Goal: Navigation & Orientation: Understand site structure

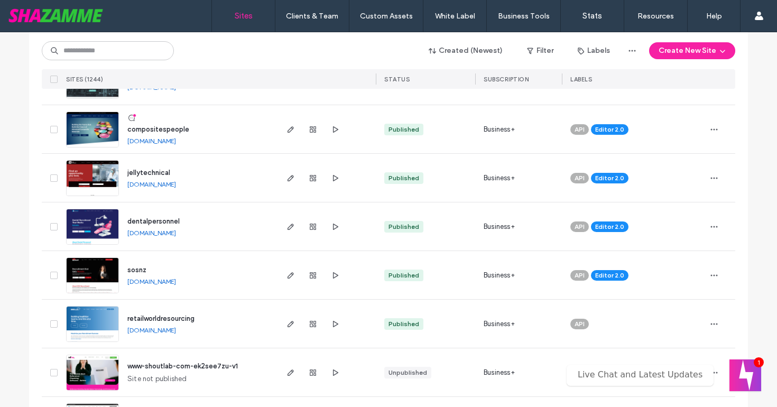
scroll to position [363, 0]
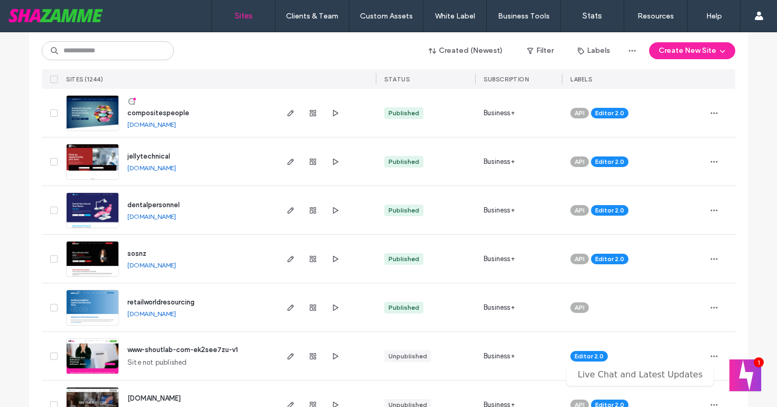
click at [127, 255] on span "sosnz" at bounding box center [136, 254] width 19 height 8
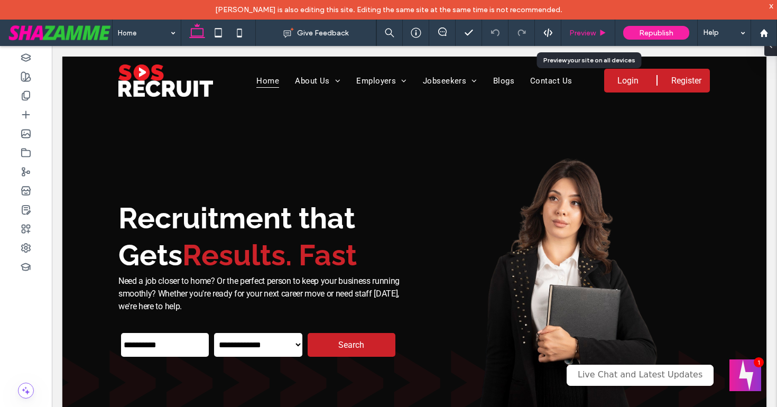
click at [581, 33] on span "Preview" at bounding box center [582, 33] width 26 height 9
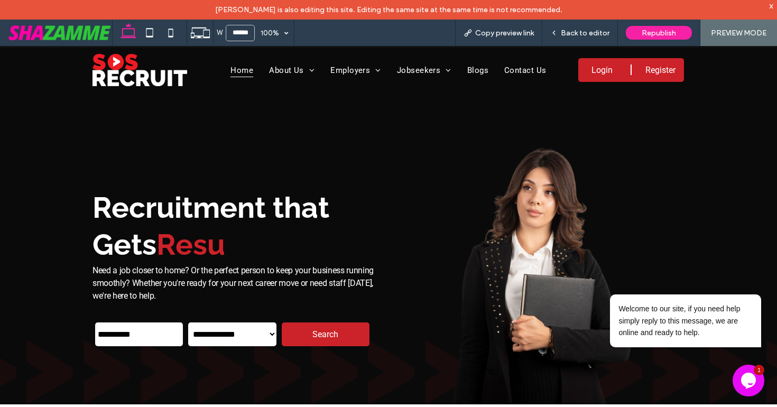
click at [224, 332] on select "**********" at bounding box center [232, 335] width 88 height 24
click at [188, 323] on select "**********" at bounding box center [232, 335] width 88 height 24
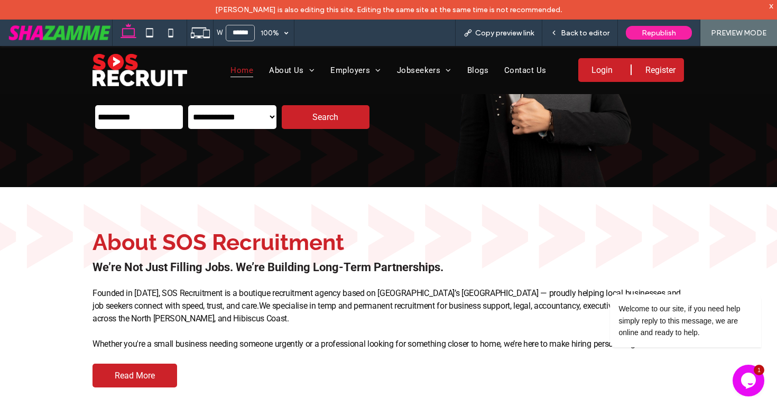
scroll to position [218, 0]
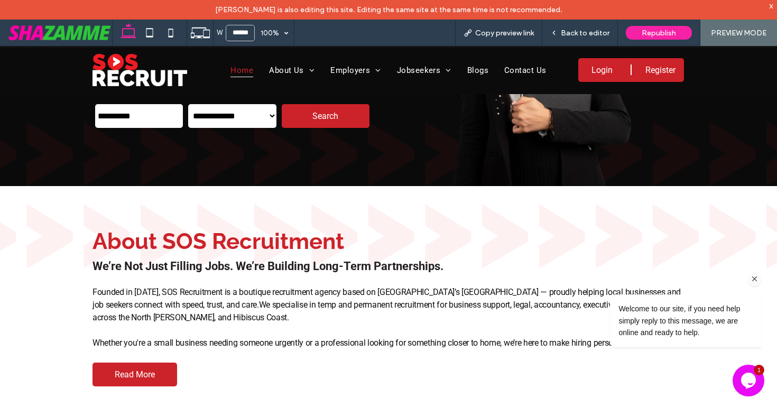
click at [754, 281] on icon "Chat attention grabber" at bounding box center [755, 279] width 10 height 10
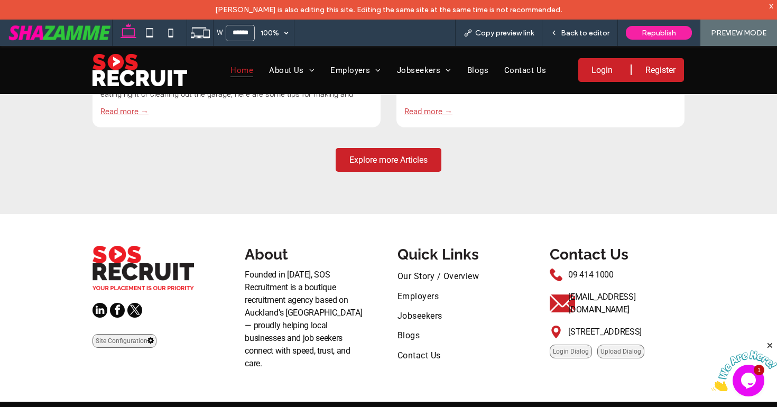
scroll to position [3129, 0]
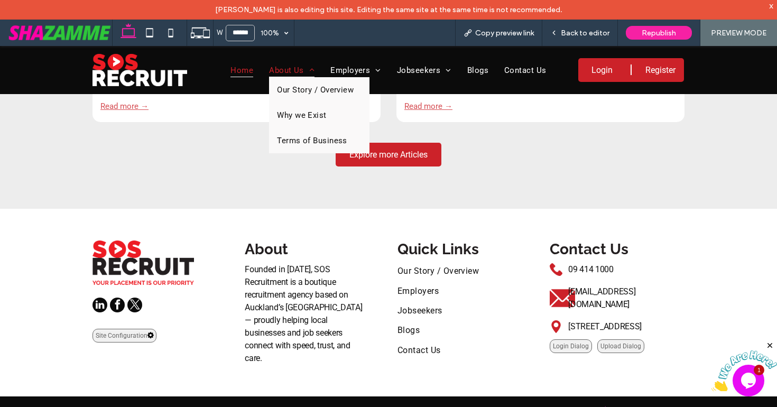
click at [291, 71] on span "About Us" at bounding box center [291, 70] width 45 height 14
click at [290, 87] on span "Our Story / Overview" at bounding box center [315, 90] width 77 height 10
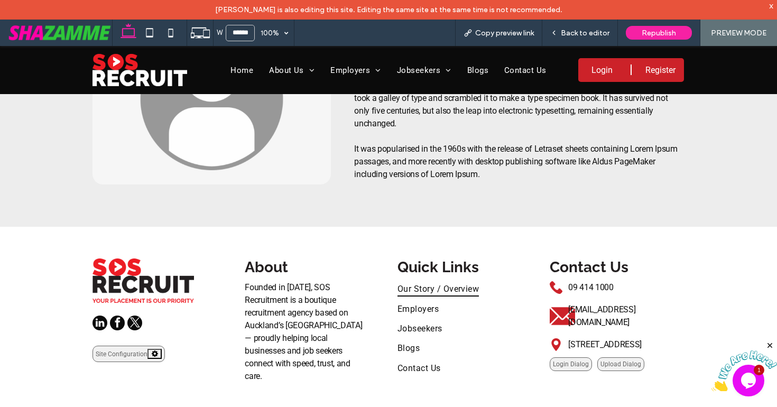
scroll to position [524, 0]
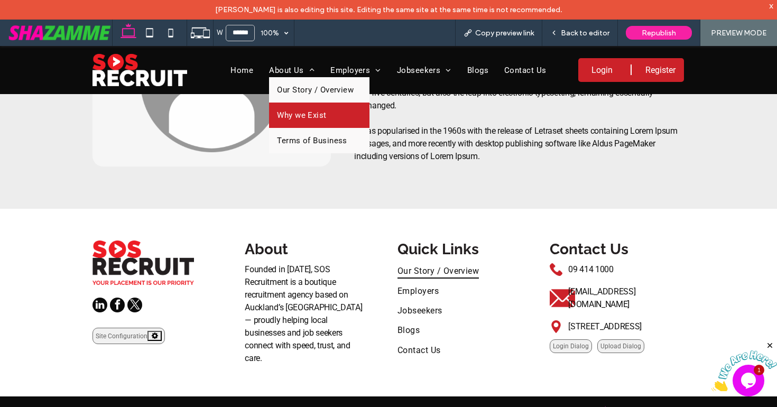
click at [288, 112] on span "Why we Exist" at bounding box center [301, 116] width 49 height 10
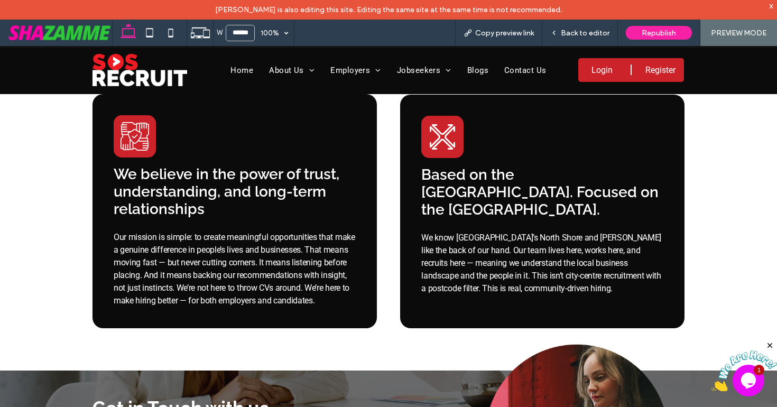
scroll to position [261, 0]
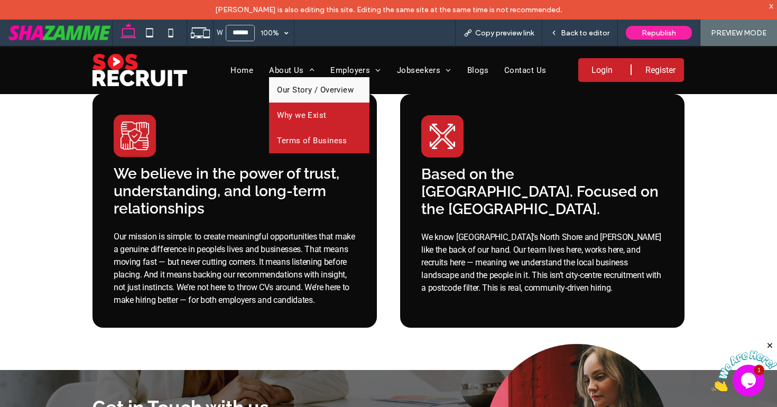
click at [292, 133] on link "Terms of Business" at bounding box center [319, 140] width 100 height 25
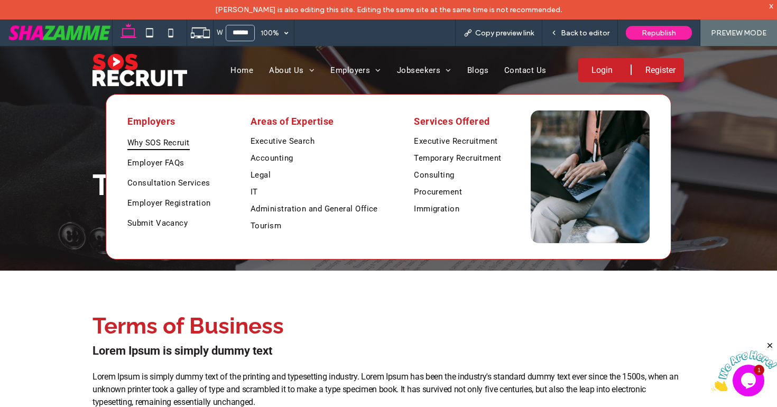
click at [164, 142] on span "Why SOS Recruit" at bounding box center [158, 142] width 62 height 15
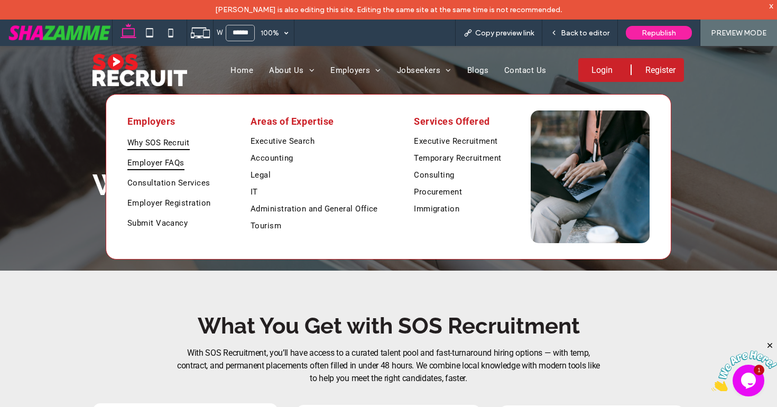
click at [176, 162] on span "Employer FAQs" at bounding box center [155, 162] width 57 height 15
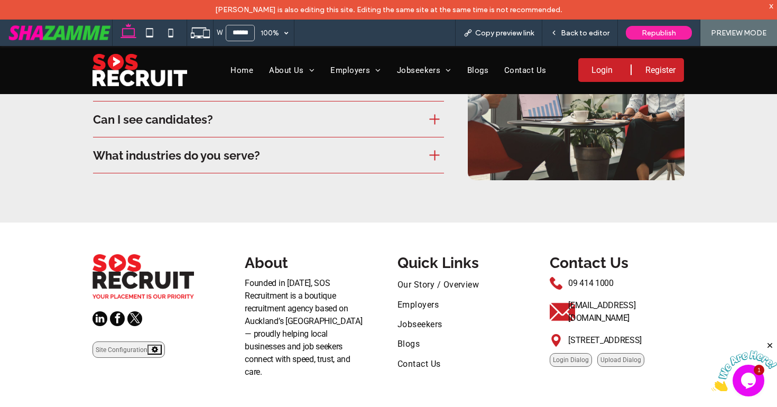
scroll to position [430, 0]
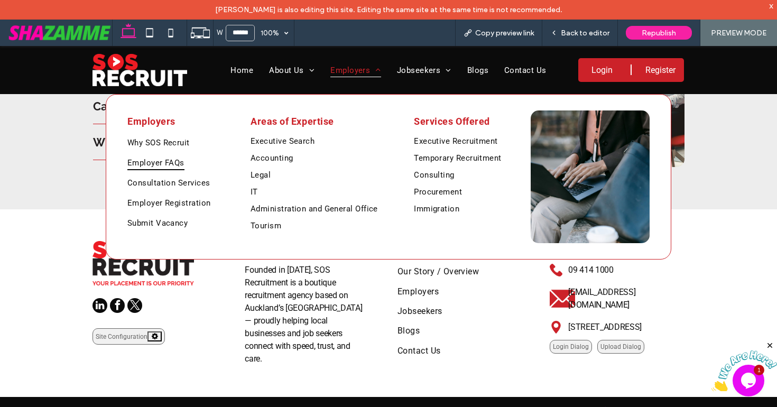
click at [349, 67] on span "Employers" at bounding box center [355, 70] width 51 height 14
click at [164, 184] on span "Consultation Services" at bounding box center [168, 183] width 82 height 15
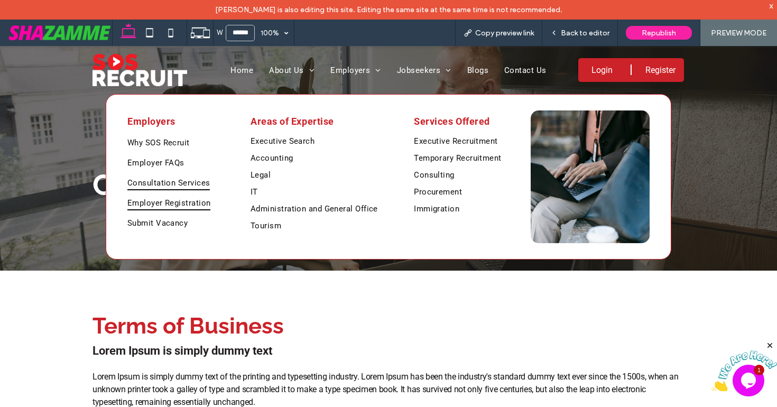
click at [167, 198] on span "Employer Registration" at bounding box center [168, 203] width 83 height 15
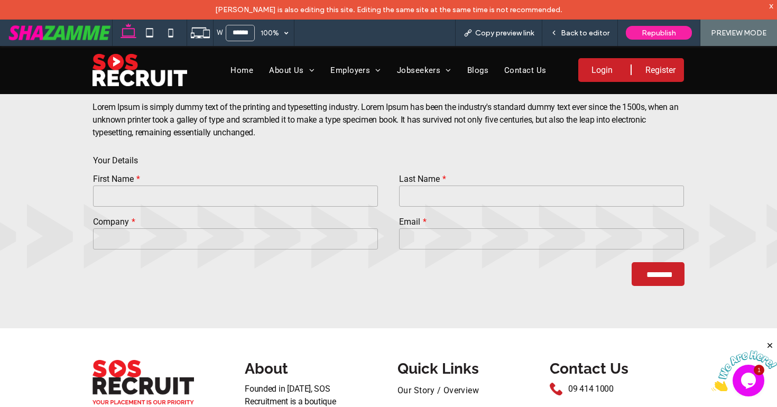
scroll to position [240, 0]
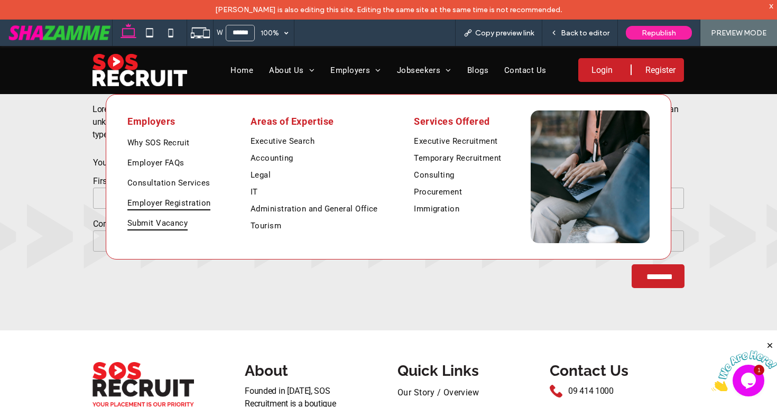
click at [170, 220] on span "Submit Vacancy" at bounding box center [157, 223] width 60 height 15
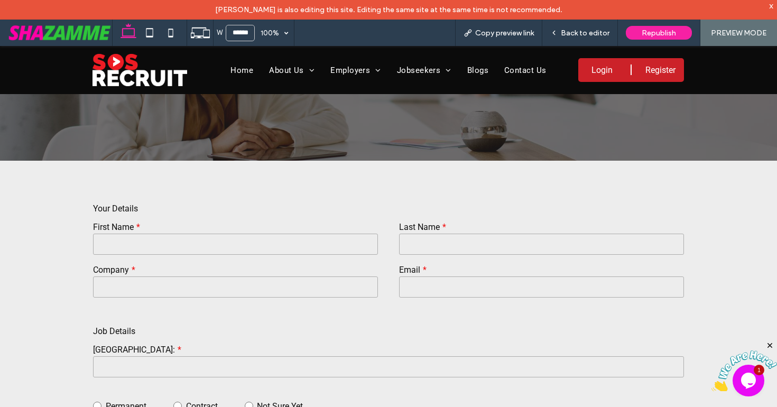
scroll to position [116, 0]
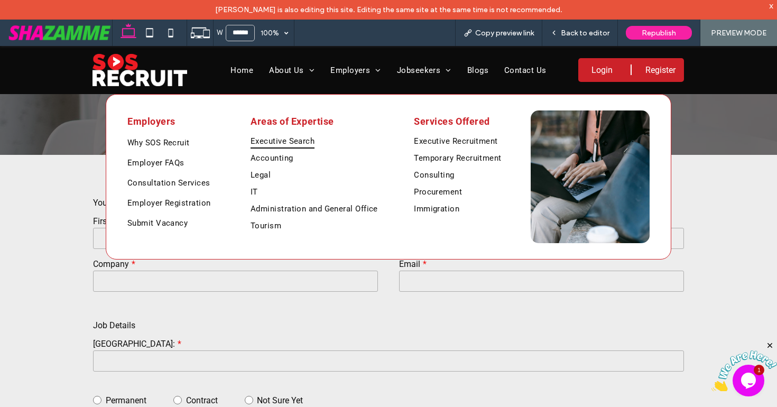
click at [273, 140] on span "Executive Search" at bounding box center [283, 141] width 64 height 15
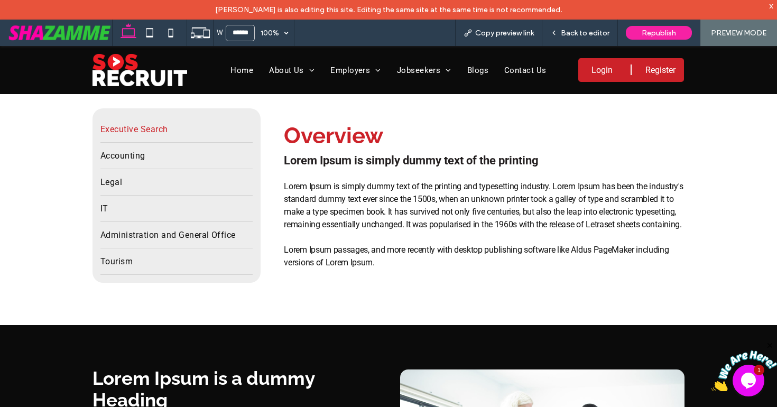
scroll to position [206, 0]
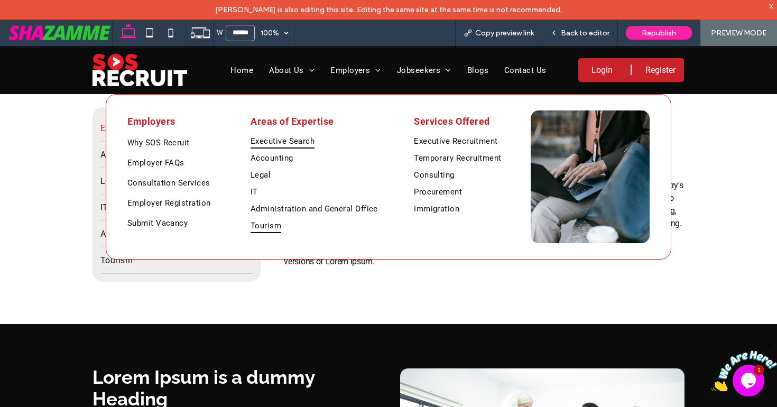
click at [282, 219] on link "Tourism" at bounding box center [325, 225] width 148 height 17
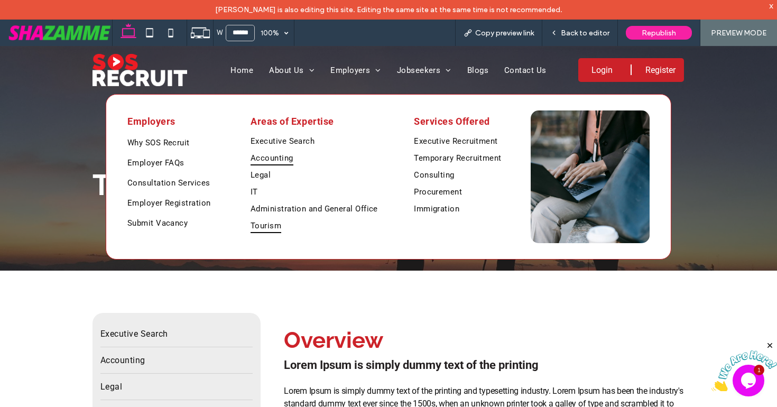
click at [255, 158] on span "Accounting" at bounding box center [272, 158] width 43 height 15
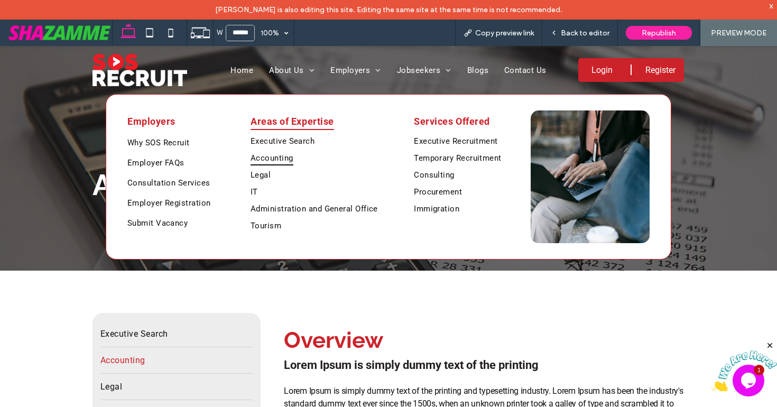
click at [310, 124] on span "Areas of Expertise" at bounding box center [293, 121] width 84 height 17
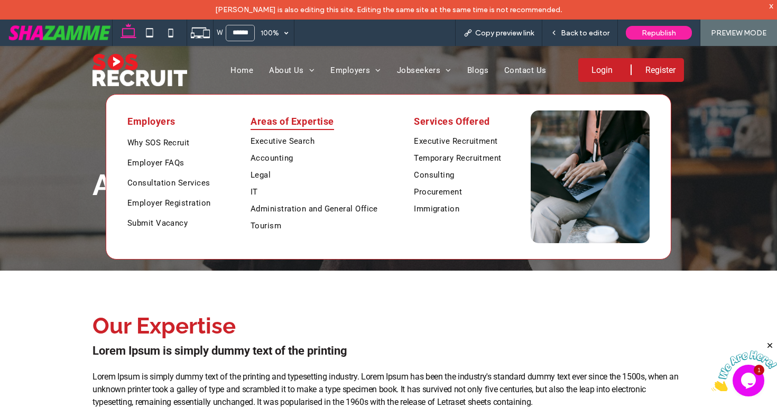
click at [330, 320] on h2 "Our Expertise" at bounding box center [389, 326] width 592 height 26
click at [450, 122] on span "Services Offered" at bounding box center [452, 121] width 76 height 17
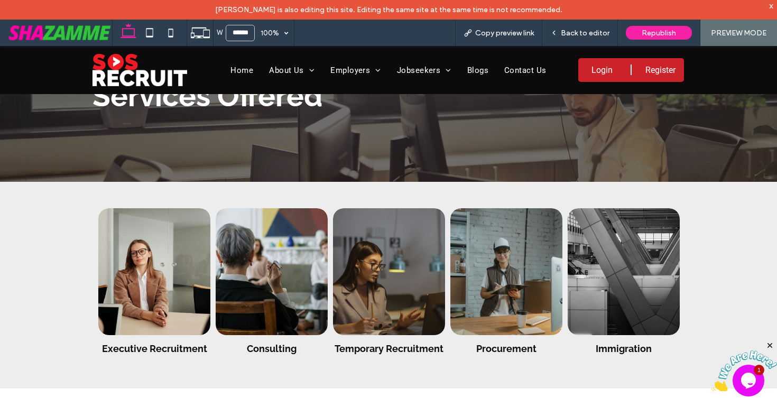
scroll to position [99, 0]
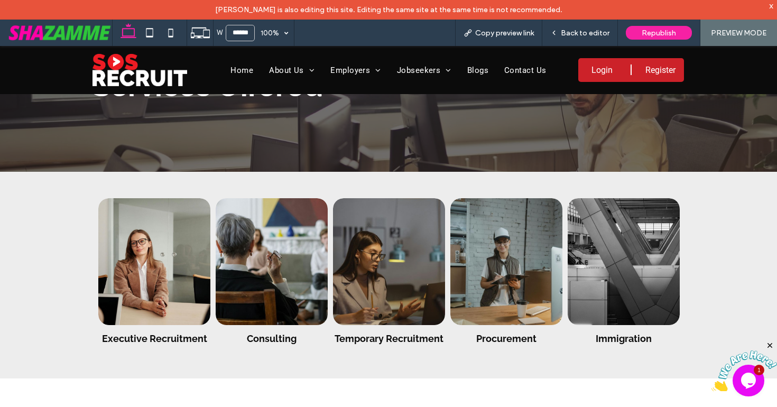
click at [125, 336] on h3 "Executive Recruitment" at bounding box center [154, 338] width 105 height 11
click at [158, 266] on link at bounding box center [154, 262] width 119 height 134
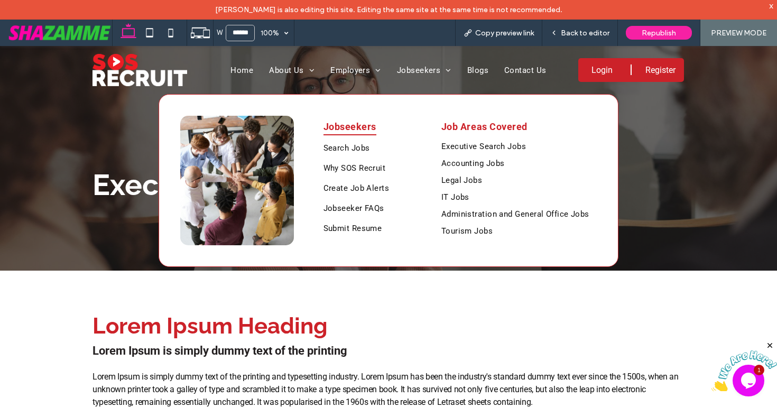
click at [364, 128] on span "Jobseekers" at bounding box center [350, 126] width 53 height 17
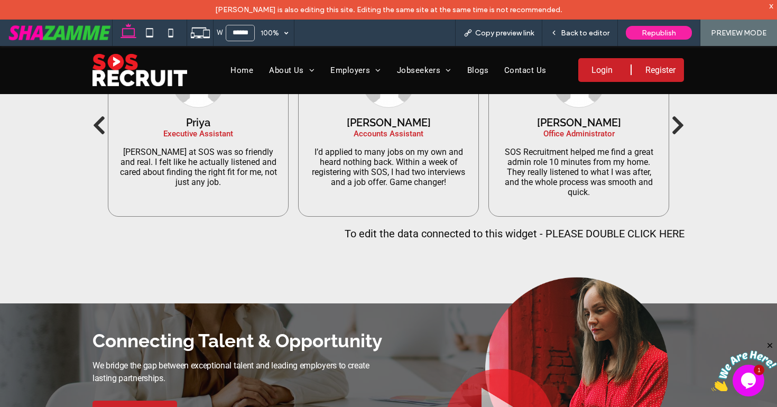
scroll to position [505, 0]
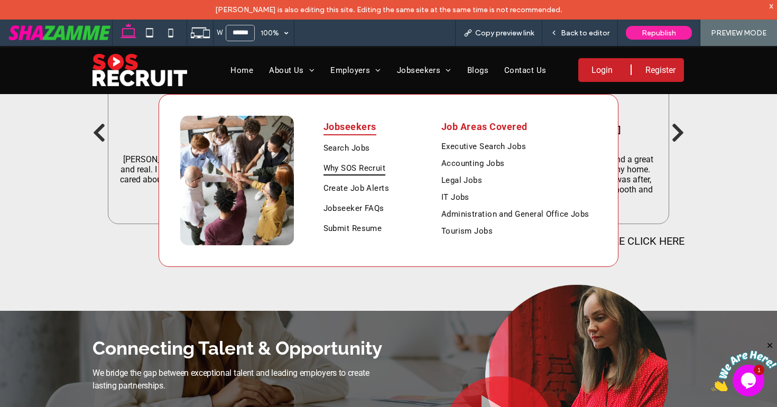
click at [360, 166] on span "Why SOS Recruit" at bounding box center [355, 168] width 62 height 15
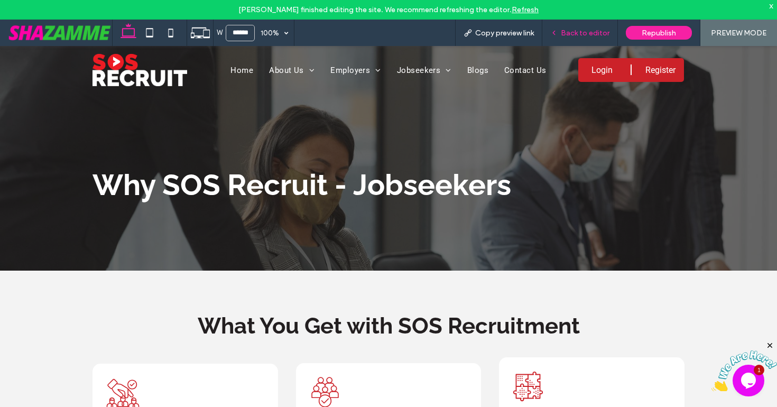
click at [604, 33] on span "Back to editor" at bounding box center [585, 33] width 49 height 9
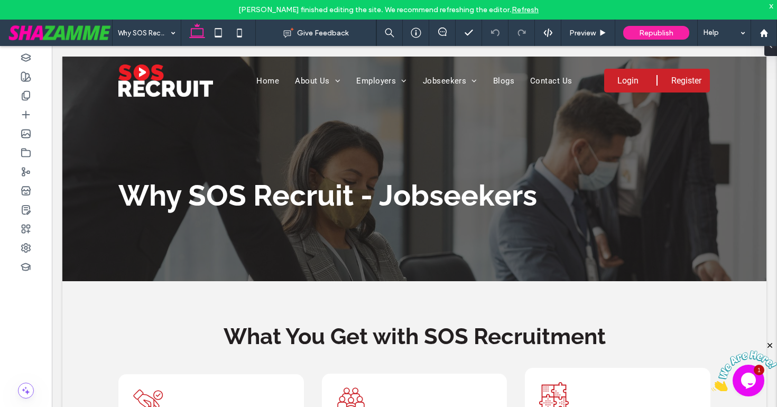
click at [772, 7] on div "x" at bounding box center [771, 5] width 5 height 9
